Goal: Task Accomplishment & Management: Complete application form

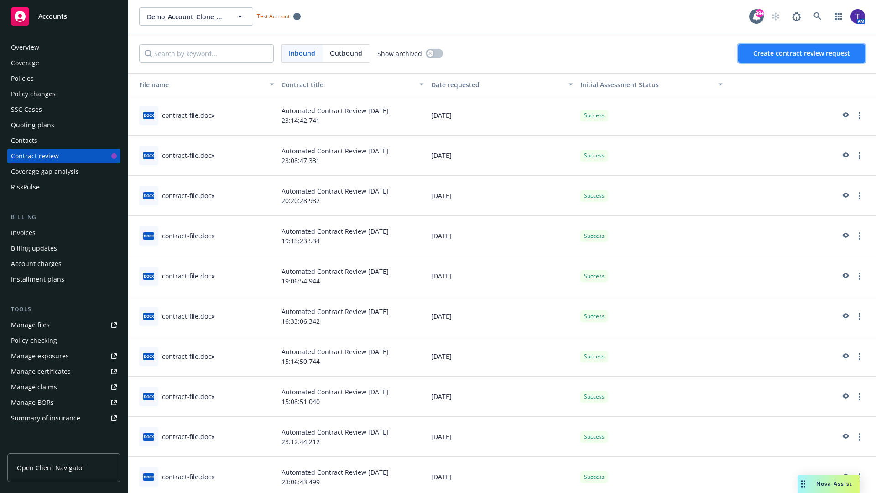
click at [802, 53] on span "Create contract review request" at bounding box center [801, 53] width 97 height 9
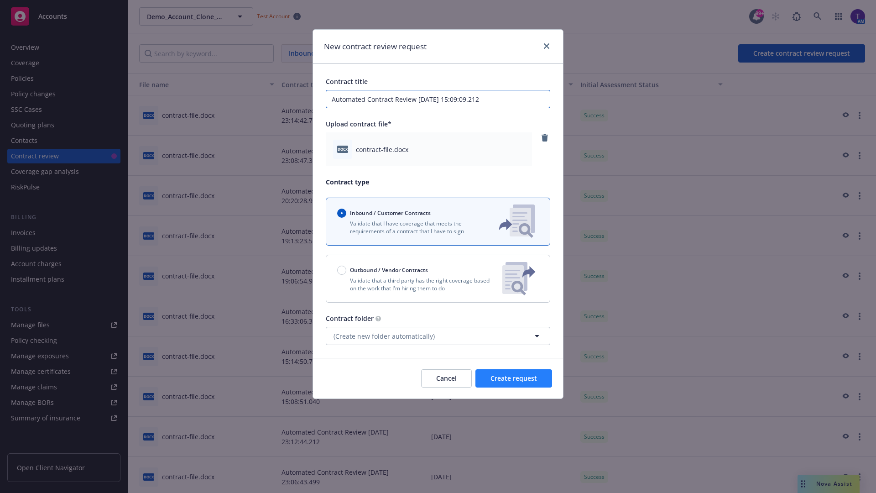
type input "Automated Contract Review [DATE] 15:09:09.212"
click at [514, 378] on span "Create request" at bounding box center [513, 378] width 47 height 9
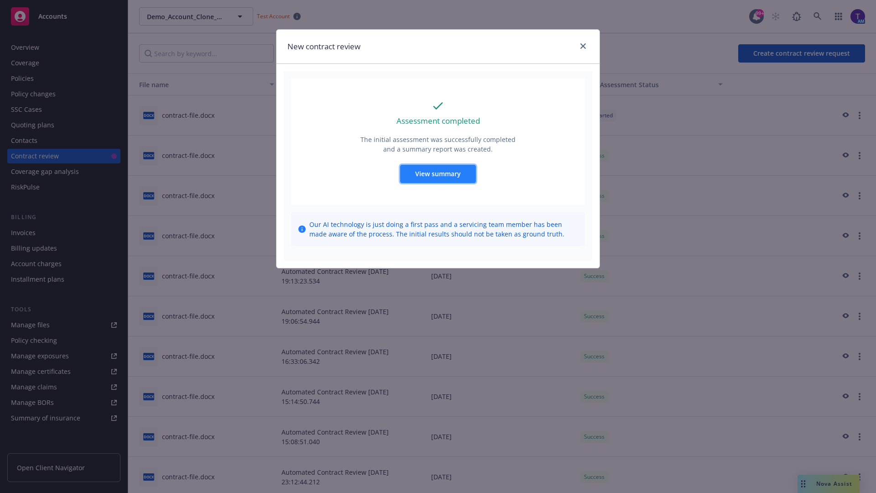
click at [438, 173] on span "View summary" at bounding box center [438, 173] width 46 height 9
